Goal: Information Seeking & Learning: Learn about a topic

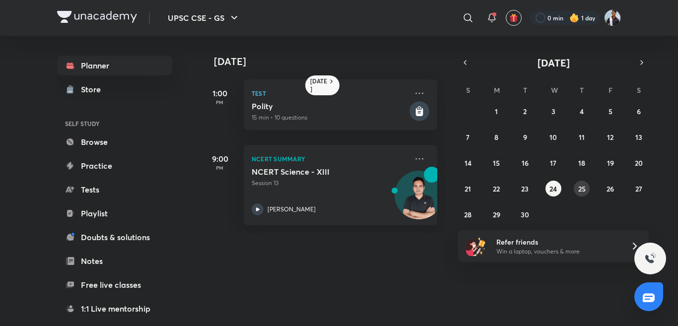
click at [584, 192] on abbr "25" at bounding box center [581, 188] width 7 height 9
click at [413, 157] on icon at bounding box center [419, 159] width 12 height 12
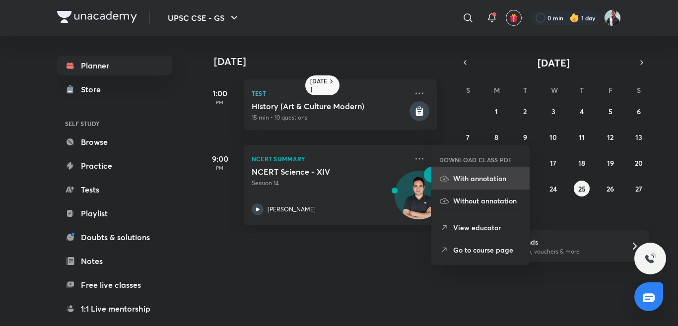
click at [455, 181] on p "With annotation" at bounding box center [487, 178] width 68 height 10
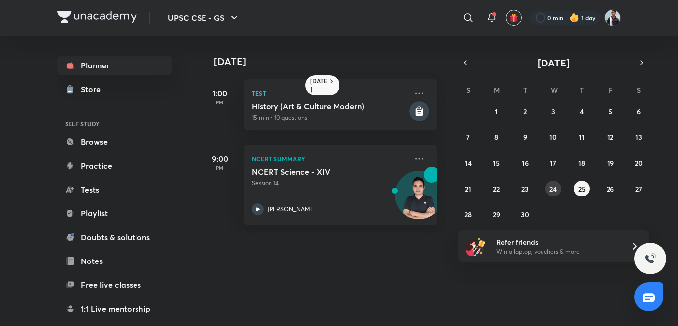
click at [556, 191] on abbr "24" at bounding box center [552, 188] width 7 height 9
click at [409, 150] on div "NCERT Summary NCERT Science - XIII Session [GEOGRAPHIC_DATA][PERSON_NAME]" at bounding box center [341, 185] width 194 height 80
click at [413, 155] on icon at bounding box center [419, 159] width 12 height 12
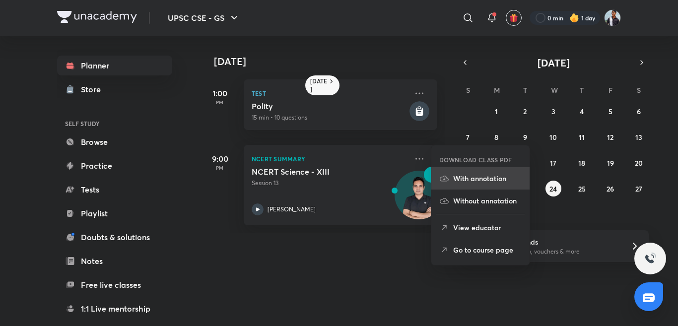
click at [476, 183] on p "With annotation" at bounding box center [487, 178] width 68 height 10
